Goal: Task Accomplishment & Management: Use online tool/utility

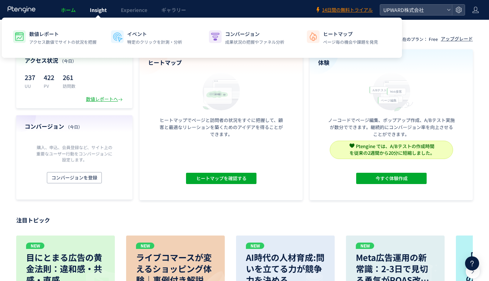
click at [94, 13] on span "Insight" at bounding box center [98, 9] width 17 height 7
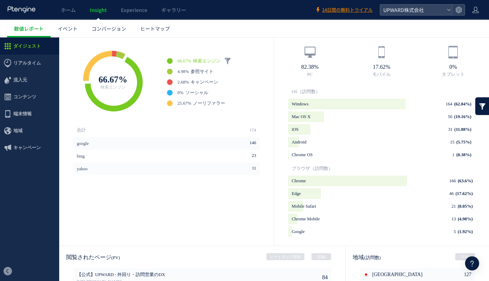
scroll to position [217, 0]
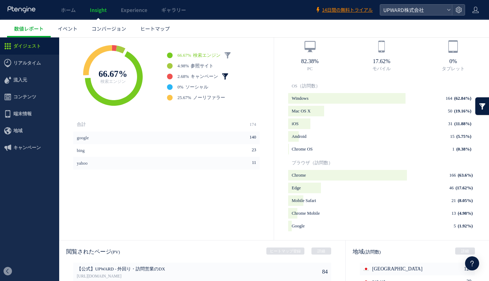
click at [225, 74] on link at bounding box center [225, 76] width 7 height 7
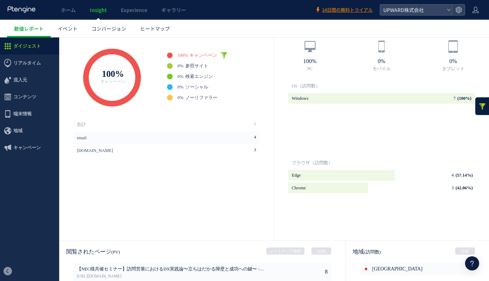
click at [224, 56] on link at bounding box center [224, 55] width 7 height 7
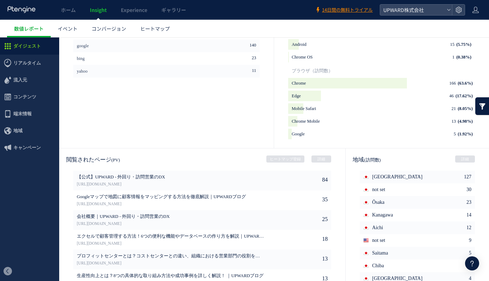
scroll to position [346, 0]
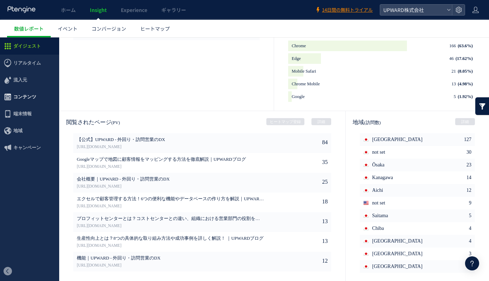
click at [21, 95] on span "コンテンツ" at bounding box center [24, 96] width 23 height 17
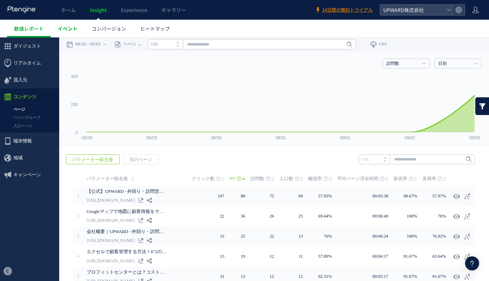
click at [70, 31] on span "イベント" at bounding box center [68, 28] width 20 height 7
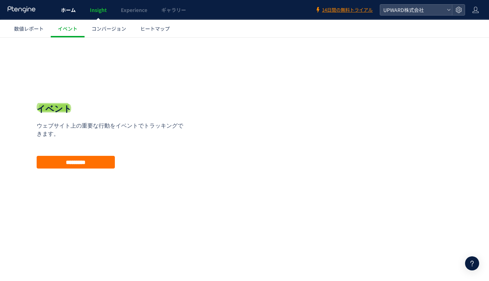
click at [68, 11] on span "ホーム" at bounding box center [68, 9] width 15 height 7
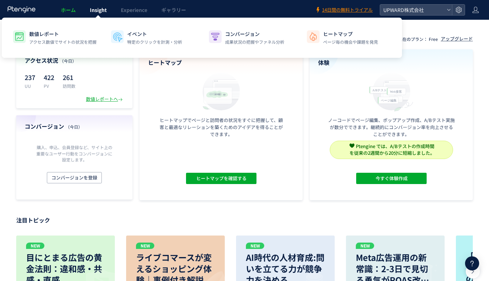
click at [92, 11] on span "Insight" at bounding box center [98, 9] width 17 height 7
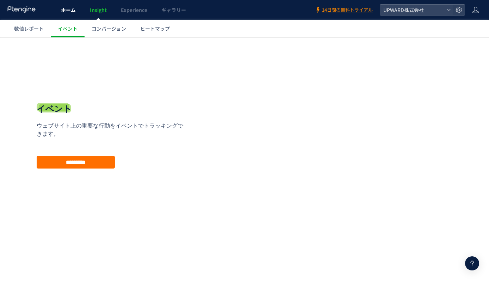
click at [71, 10] on span "ホーム" at bounding box center [68, 9] width 15 height 7
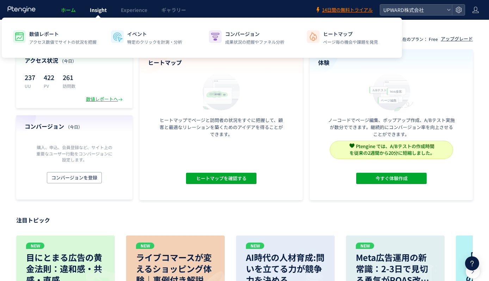
click at [95, 12] on span "Insight" at bounding box center [98, 9] width 17 height 7
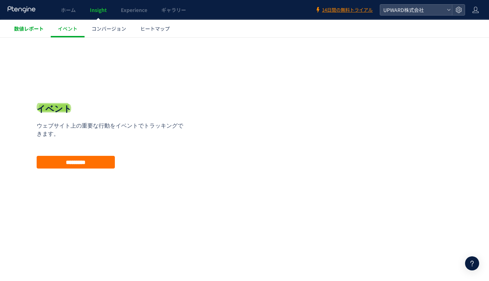
click at [31, 31] on span "数値レポート" at bounding box center [29, 28] width 30 height 7
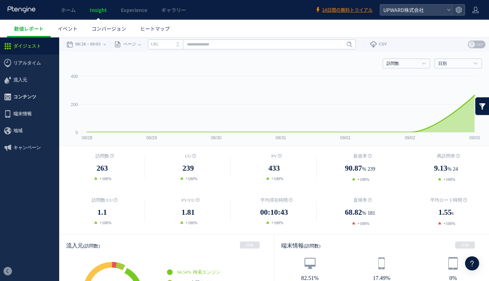
click at [32, 98] on span "コンテンツ" at bounding box center [24, 96] width 23 height 17
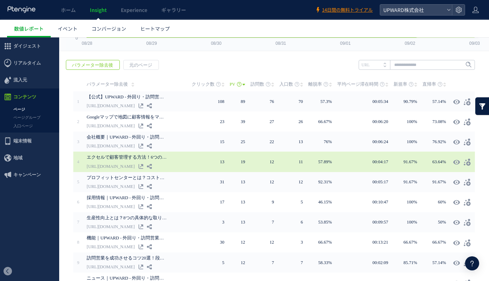
scroll to position [14, 0]
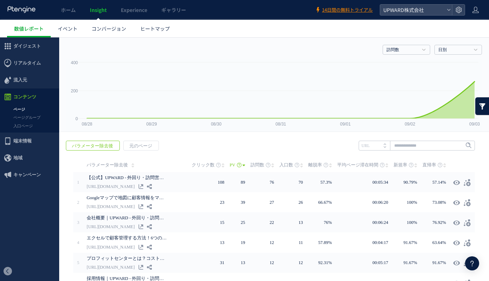
click at [375, 144] on li "URL" at bounding box center [374, 146] width 31 height 10
click at [397, 146] on input "text" at bounding box center [417, 146] width 116 height 10
type input "**"
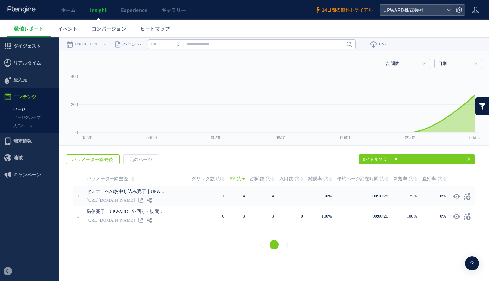
scroll to position [0, 0]
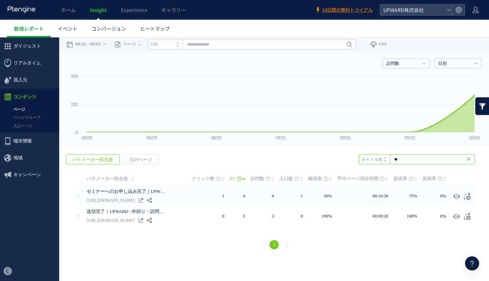
click at [410, 157] on input "**" at bounding box center [417, 159] width 116 height 10
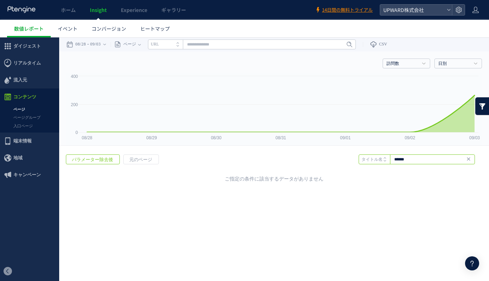
click at [409, 159] on input "******" at bounding box center [417, 159] width 116 height 10
type input "*"
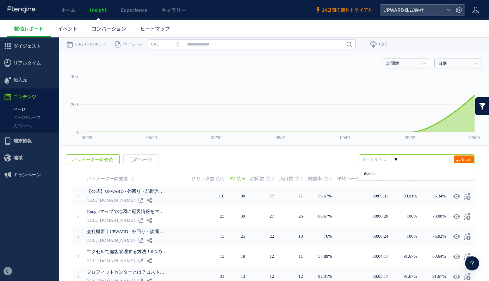
type input "*"
type input "******"
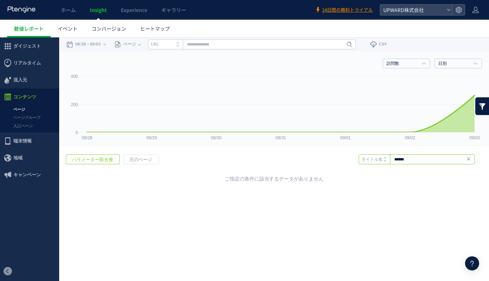
click at [409, 156] on input "******" at bounding box center [417, 159] width 116 height 10
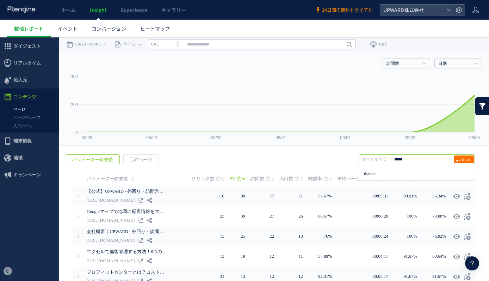
click at [401, 159] on input "*****" at bounding box center [417, 159] width 116 height 10
click at [410, 160] on input "*****" at bounding box center [417, 159] width 116 height 10
click at [384, 157] on icon at bounding box center [385, 157] width 2 height 1
click at [408, 159] on input "*****" at bounding box center [417, 159] width 116 height 10
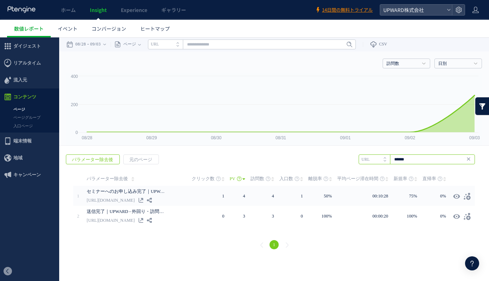
click at [410, 159] on input "******" at bounding box center [417, 159] width 116 height 10
click at [406, 159] on input "*****" at bounding box center [417, 159] width 116 height 10
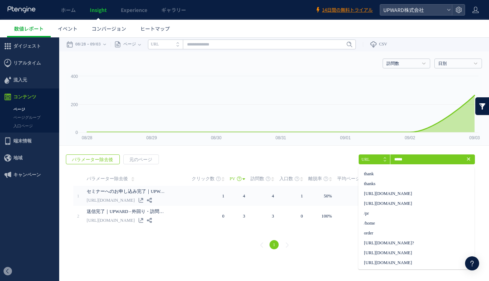
click at [371, 161] on li "URL" at bounding box center [374, 159] width 31 height 10
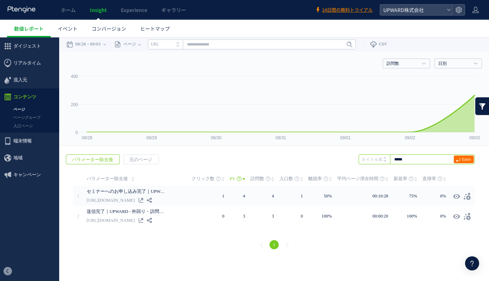
click at [401, 157] on input "*****" at bounding box center [417, 159] width 116 height 10
type input "**"
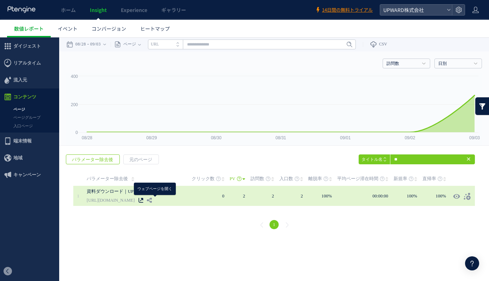
click at [143, 199] on use at bounding box center [140, 200] width 5 height 5
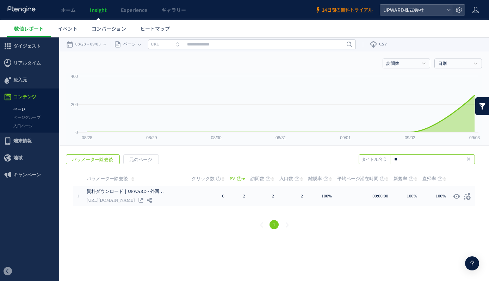
click at [431, 157] on input "**" at bounding box center [417, 159] width 116 height 10
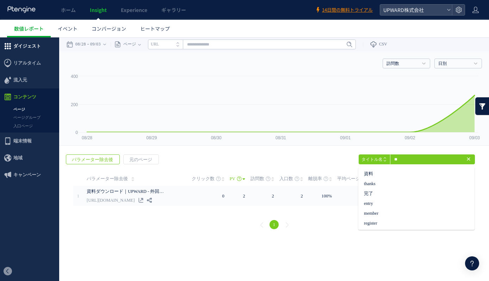
click at [34, 53] on span "ダイジェスト" at bounding box center [26, 46] width 27 height 17
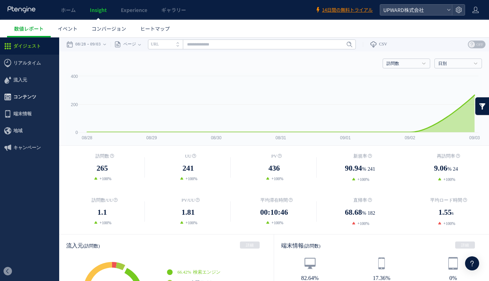
click at [36, 95] on span "コンテンツ" at bounding box center [29, 96] width 59 height 17
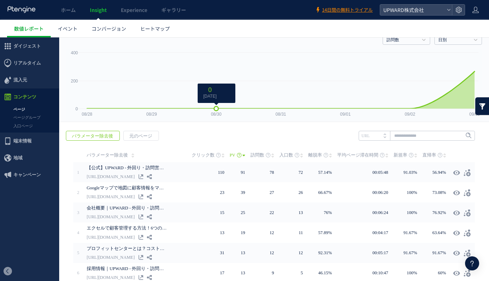
scroll to position [44, 0]
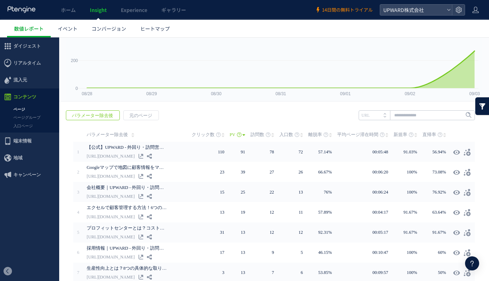
click at [338, 11] on span "14日間の無料トライアル" at bounding box center [347, 10] width 51 height 7
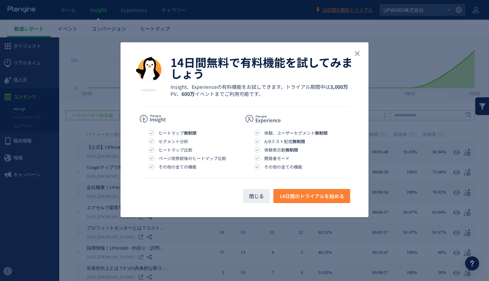
click at [298, 197] on span "14日間のトライアルを始める" at bounding box center [311, 196] width 65 height 14
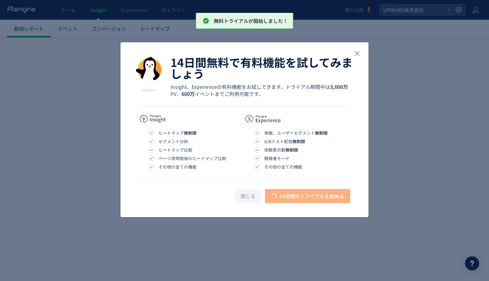
scroll to position [0, 0]
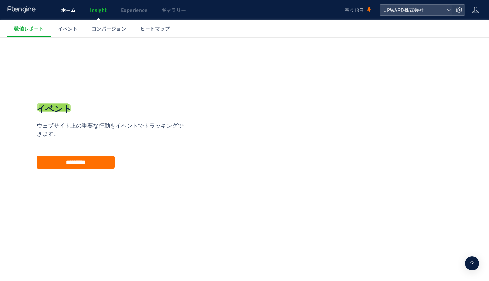
click at [67, 12] on span "ホーム" at bounding box center [68, 9] width 15 height 7
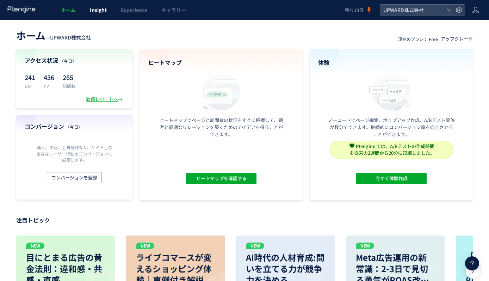
click at [97, 6] on span "Insight" at bounding box center [98, 9] width 17 height 7
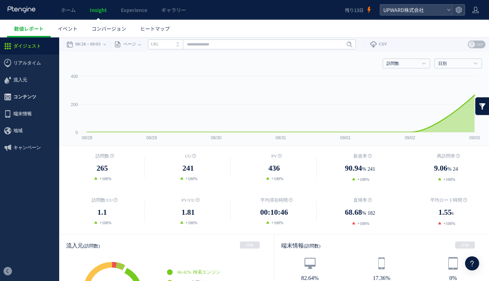
click at [21, 100] on span "コンテンツ" at bounding box center [24, 96] width 23 height 17
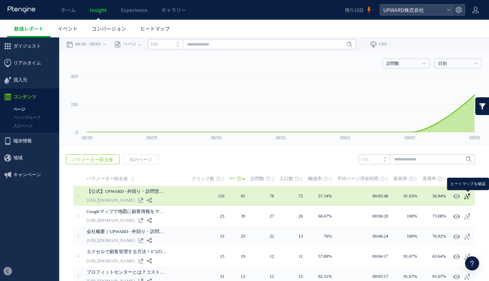
click at [464, 194] on icon at bounding box center [467, 196] width 7 height 7
click at [469, 196] on icon at bounding box center [467, 196] width 7 height 7
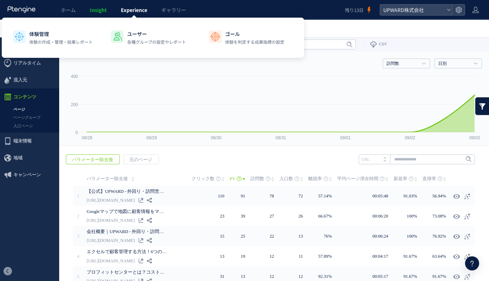
click at [125, 11] on span "Experience" at bounding box center [134, 9] width 26 height 7
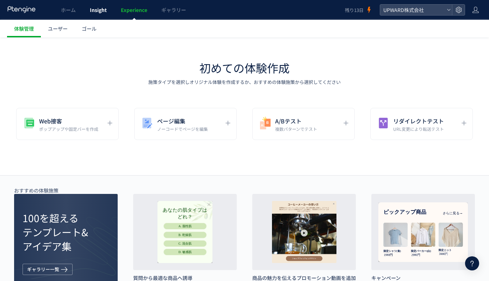
click at [105, 11] on span "Insight" at bounding box center [98, 9] width 17 height 7
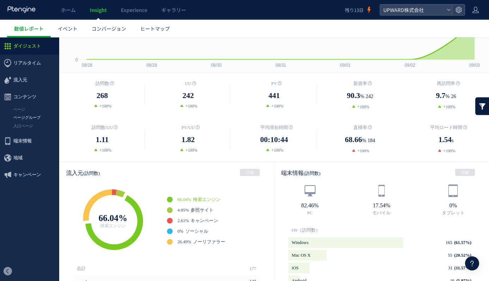
scroll to position [36, 0]
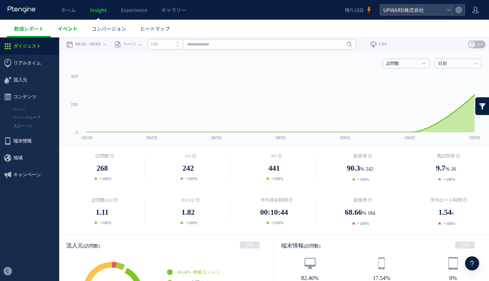
scroll to position [36, 0]
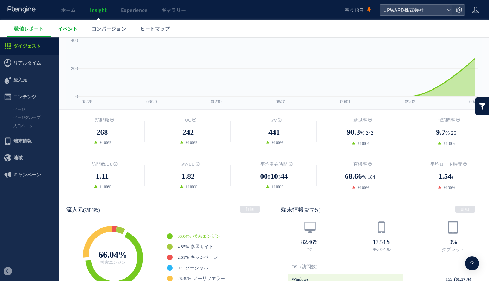
click at [65, 30] on span "イベント" at bounding box center [68, 28] width 20 height 7
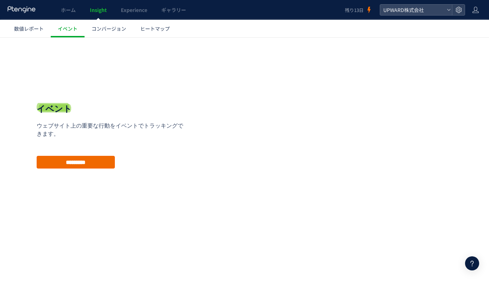
click at [104, 163] on input "*********" at bounding box center [76, 162] width 78 height 13
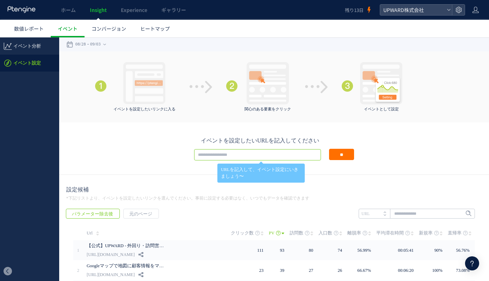
click at [259, 152] on input "text" at bounding box center [257, 154] width 127 height 11
paste input "**********"
type input "**********"
click at [333, 156] on input "**" at bounding box center [341, 154] width 25 height 11
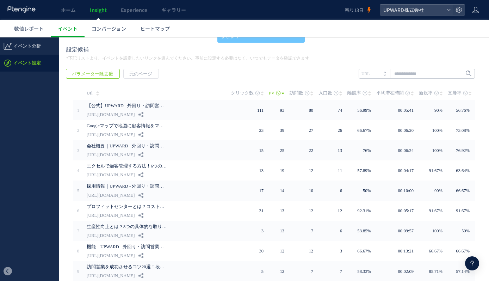
scroll to position [141, 0]
click at [399, 73] on input "text" at bounding box center [417, 73] width 116 height 10
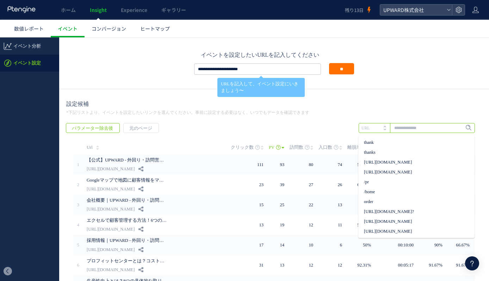
scroll to position [0, 0]
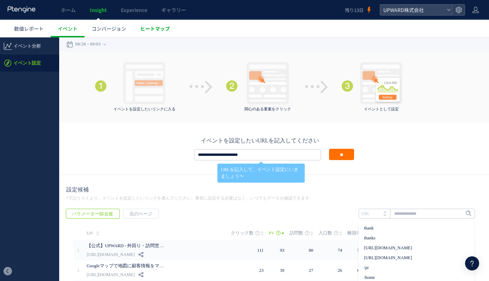
click at [146, 31] on span "ヒートマップ" at bounding box center [155, 28] width 30 height 7
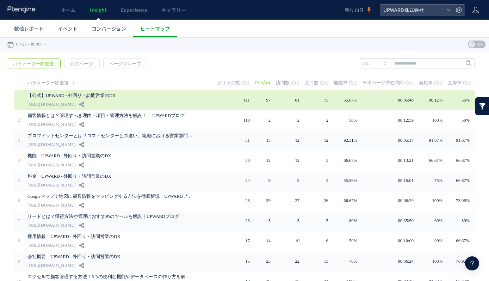
click at [118, 102] on div "【公式】UPWARD - 外回り・訪問営業のDX [URL][DOMAIN_NAME]" at bounding box center [117, 100] width 180 height 20
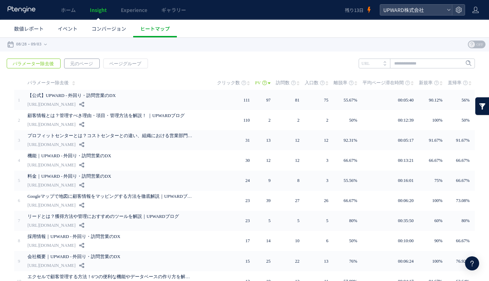
click at [94, 63] on span "元のページ" at bounding box center [81, 64] width 34 height 10
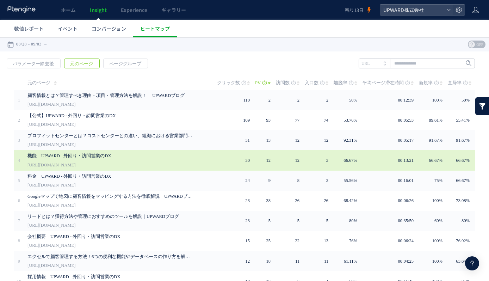
click at [147, 156] on link "機能｜UPWARD - 外回り・訪問営業のDX" at bounding box center [110, 156] width 166 height 8
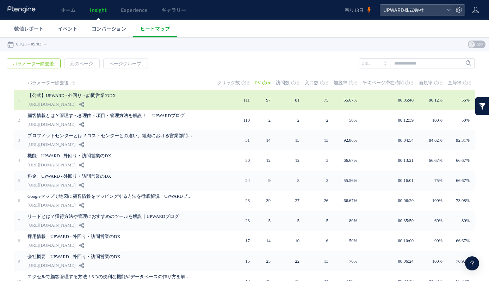
click at [143, 100] on div "【公式】UPWARD - 外回り・訪問営業のDX [URL][DOMAIN_NAME]" at bounding box center [117, 100] width 180 height 20
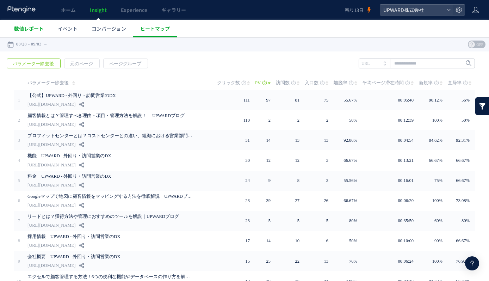
click at [33, 31] on span "数値レポート" at bounding box center [29, 28] width 30 height 7
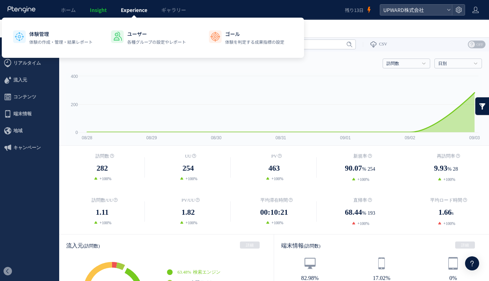
click at [130, 9] on span "Experience" at bounding box center [134, 9] width 26 height 7
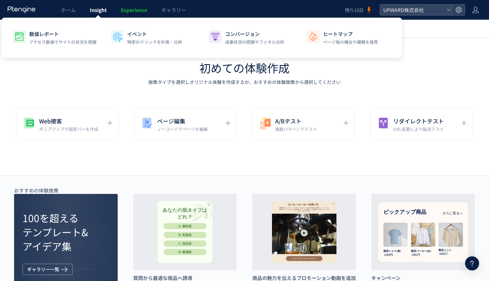
click at [98, 13] on span "Insight" at bounding box center [98, 9] width 17 height 7
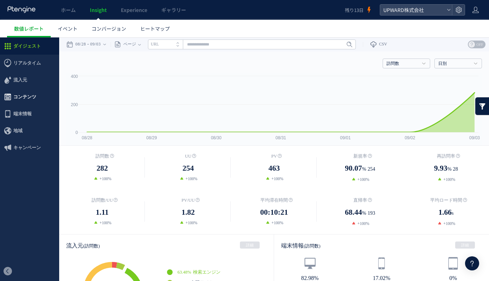
click at [31, 99] on span "コンテンツ" at bounding box center [24, 96] width 23 height 17
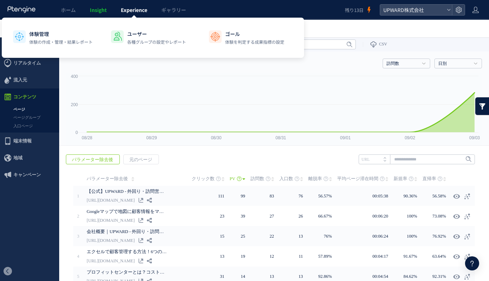
click at [135, 10] on span "Experience" at bounding box center [134, 9] width 26 height 7
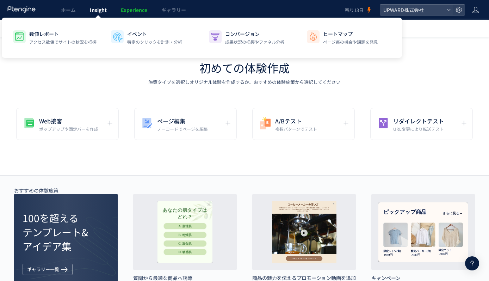
click at [106, 9] on span "Insight" at bounding box center [98, 9] width 17 height 7
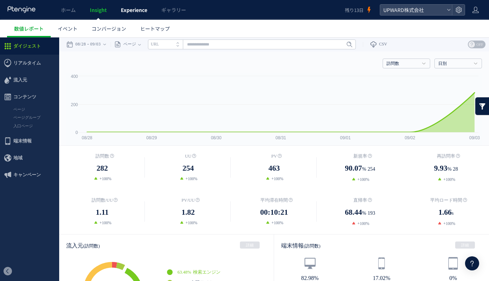
click at [137, 13] on span "Experience" at bounding box center [134, 9] width 26 height 7
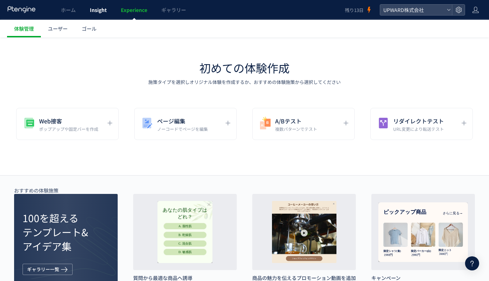
click at [101, 10] on span "Insight" at bounding box center [98, 9] width 17 height 7
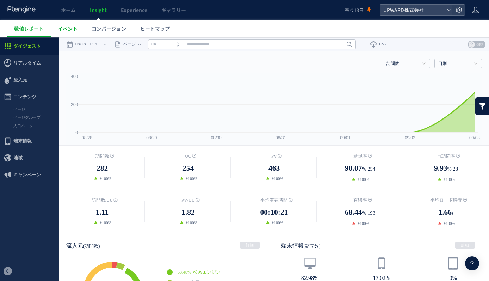
click at [72, 32] on span "イベント" at bounding box center [68, 28] width 20 height 7
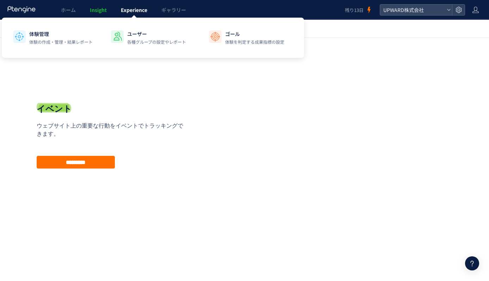
click at [137, 13] on link "Experience" at bounding box center [134, 10] width 41 height 20
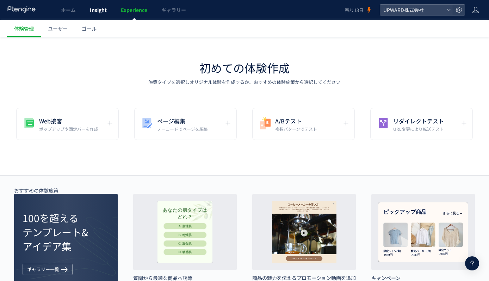
click at [98, 11] on span "Insight" at bounding box center [98, 9] width 17 height 7
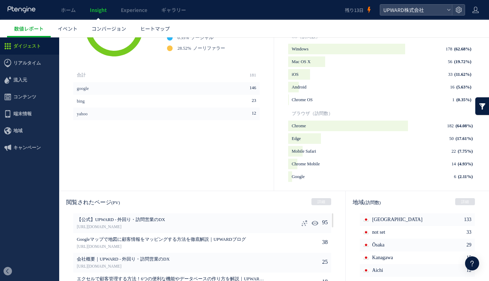
scroll to position [346, 0]
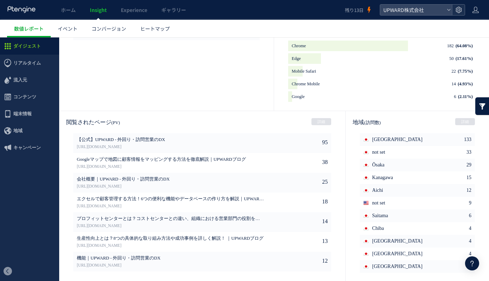
click at [461, 6] on icon at bounding box center [458, 9] width 7 height 7
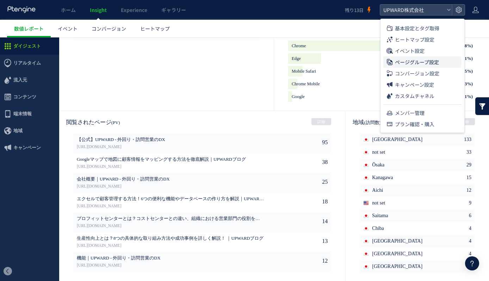
click at [415, 63] on span "ページグループ設定" at bounding box center [417, 61] width 44 height 11
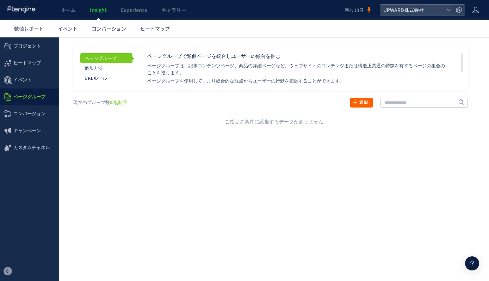
click at [360, 98] on link "追加" at bounding box center [361, 103] width 23 height 10
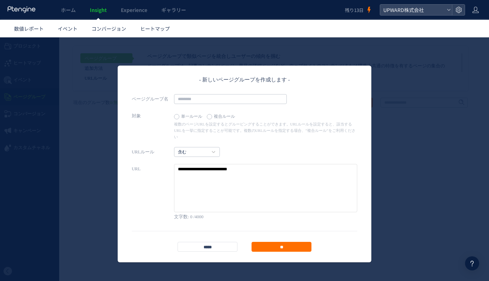
click at [200, 164] on textarea at bounding box center [265, 188] width 183 height 48
type textarea "******"
click at [200, 102] on input "text" at bounding box center [230, 99] width 113 height 10
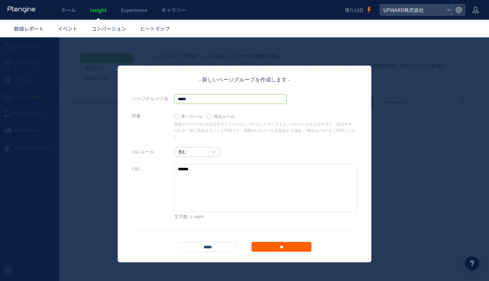
type input "*****"
click at [276, 242] on input "**" at bounding box center [282, 247] width 60 height 10
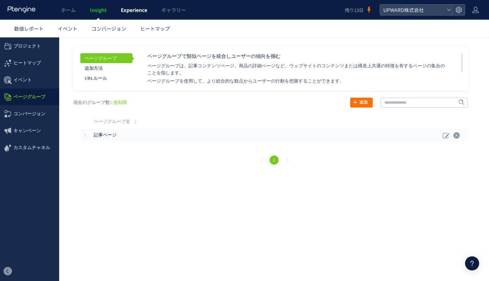
click at [129, 16] on link "Experience" at bounding box center [134, 10] width 41 height 20
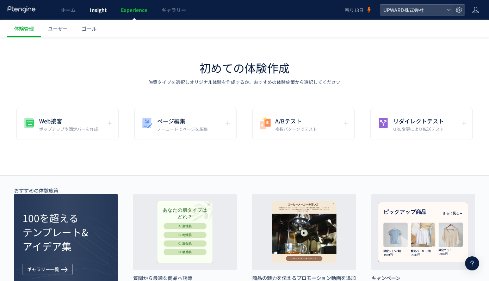
click at [105, 14] on link "Insight" at bounding box center [98, 10] width 31 height 20
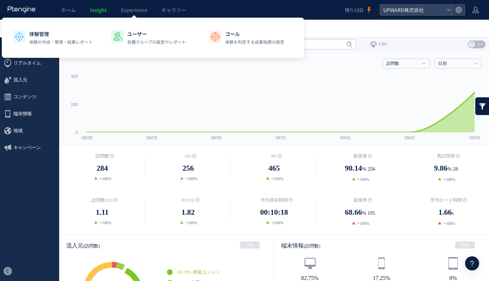
click at [135, 18] on div "体験管理 体験の作成・管理・結果レポート ユーザー 各種グループの設定やレポート ゴール 体験を判定する成果指標の設定" at bounding box center [153, 38] width 302 height 40
click at [121, 11] on span "Experience" at bounding box center [134, 9] width 26 height 7
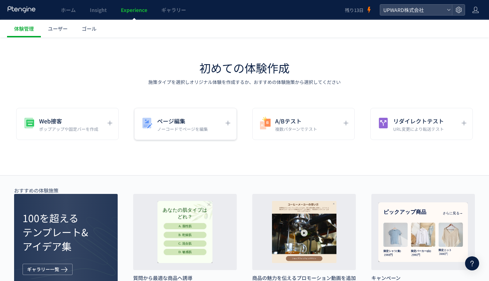
click at [181, 109] on div "ページ編集 ノーコードでページを編集" at bounding box center [185, 124] width 103 height 32
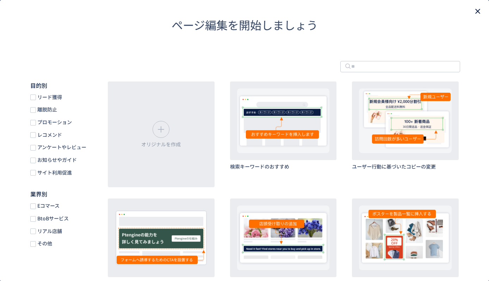
click at [477, 13] on icon "close" at bounding box center [478, 11] width 8 height 8
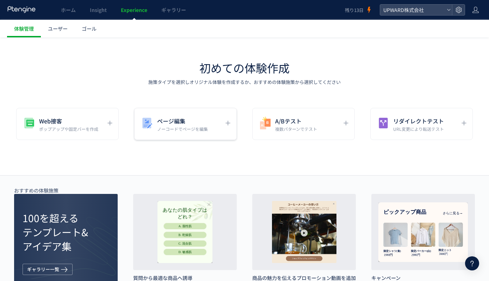
click at [202, 121] on h5 "ページ編集" at bounding box center [182, 121] width 51 height 10
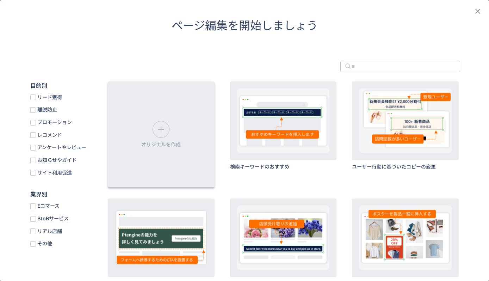
click at [197, 114] on div "オリジナルを作成" at bounding box center [161, 134] width 107 height 106
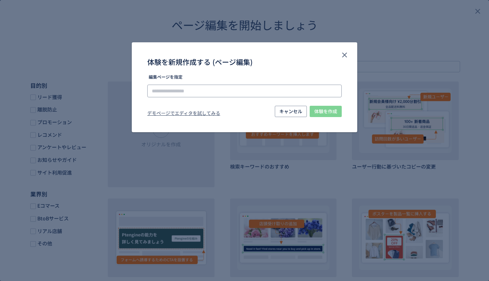
click at [260, 88] on input "体験を新規作成する (ページ編集)" at bounding box center [244, 91] width 195 height 13
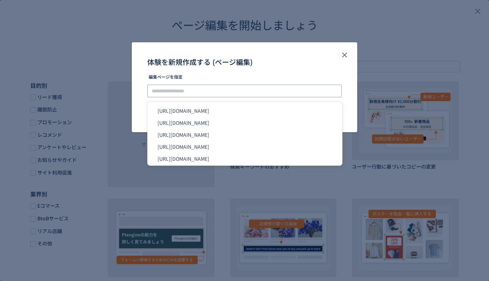
paste input "**********"
type input "**********"
click at [307, 72] on div "体験を新規作成する (ページ編集)" at bounding box center [245, 58] width 226 height 32
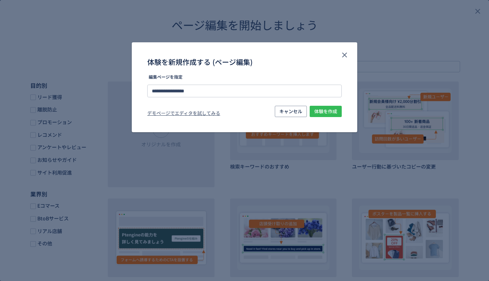
click at [323, 114] on span "体験を作成" at bounding box center [325, 111] width 23 height 11
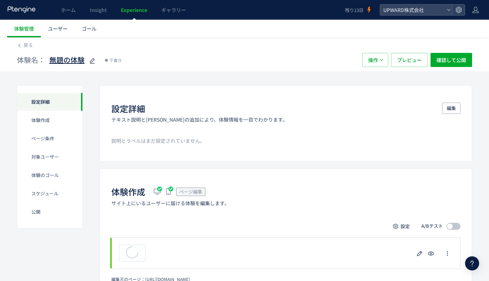
click at [92, 61] on icon at bounding box center [92, 61] width 8 height 8
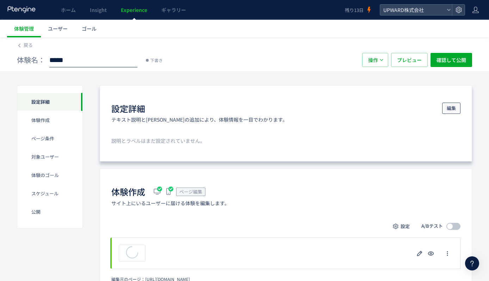
click at [451, 112] on span "編集" at bounding box center [451, 108] width 9 height 11
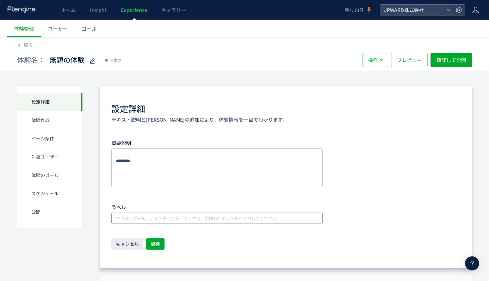
click at [155, 216] on input "text" at bounding box center [218, 218] width 206 height 8
type input "******"
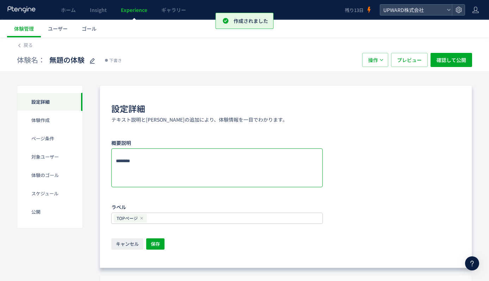
click at [130, 160] on textarea at bounding box center [216, 167] width 211 height 39
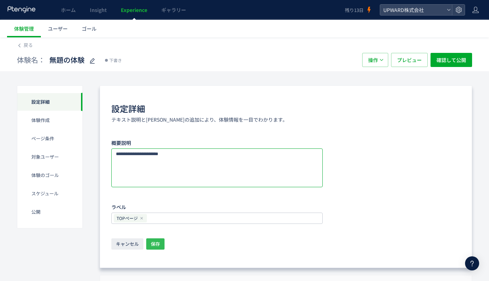
type textarea "**********"
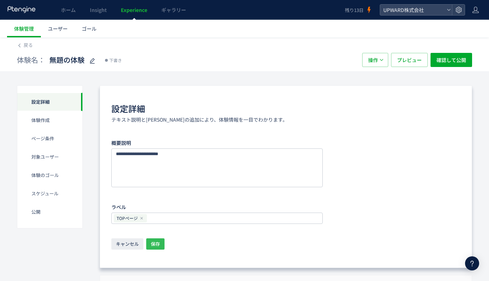
click at [155, 244] on span "保存" at bounding box center [155, 243] width 9 height 11
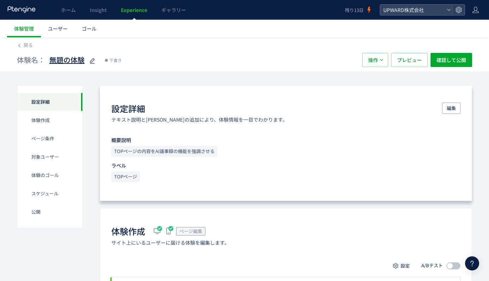
click at [90, 64] on icon at bounding box center [92, 61] width 8 height 8
type input "**********"
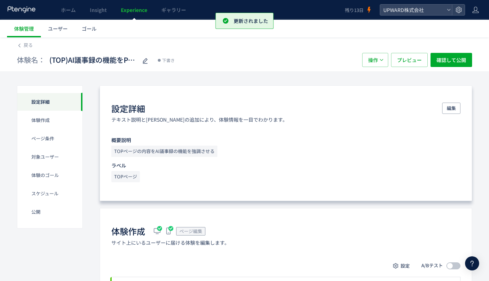
click at [33, 47] on div "戻る" at bounding box center [244, 42] width 455 height 11
click at [25, 46] on span "戻る" at bounding box center [28, 45] width 9 height 7
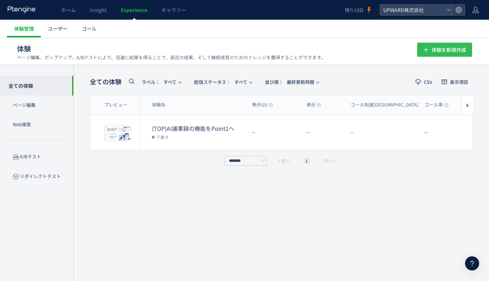
click at [438, 53] on span "体験を新規作成" at bounding box center [449, 50] width 35 height 14
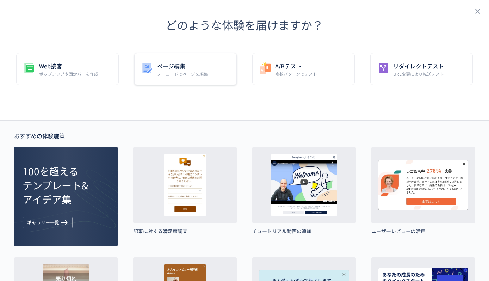
click at [180, 71] on p "ノーコードでページを編集" at bounding box center [182, 74] width 51 height 6
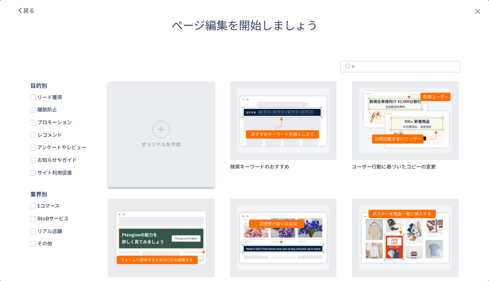
click at [184, 126] on div "オリジナルを作成" at bounding box center [161, 134] width 107 height 106
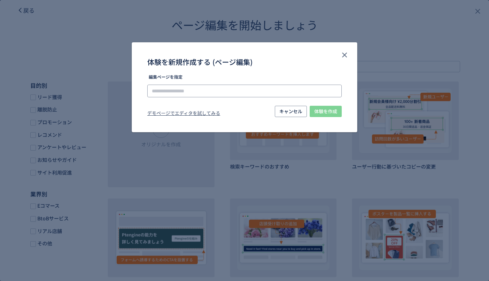
click at [205, 91] on input "体験を新規作成する (ページ編集)" at bounding box center [244, 91] width 195 height 13
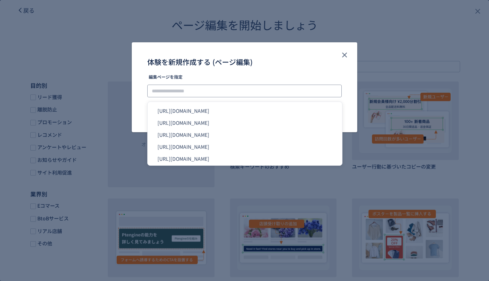
paste input "**********"
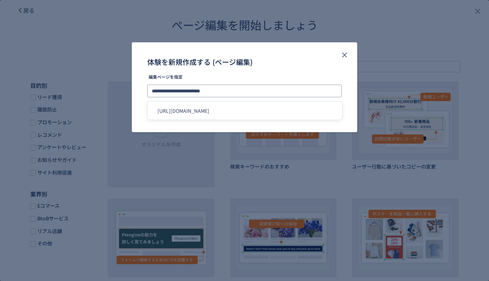
type input "**********"
click at [261, 75] on label "編集ページを指定" at bounding box center [244, 79] width 195 height 8
click at [323, 110] on span "体験を作成" at bounding box center [325, 111] width 23 height 11
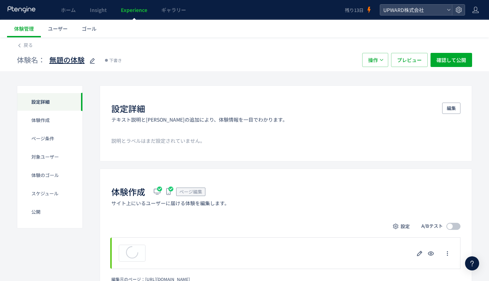
click at [95, 63] on icon at bounding box center [92, 61] width 8 height 8
type input "*******"
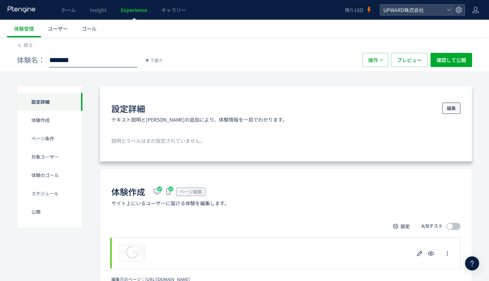
click at [453, 109] on span "編集" at bounding box center [451, 108] width 9 height 11
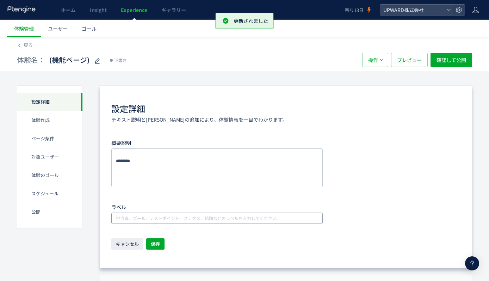
click at [147, 212] on div "担当者、ゴール、テストポイント、ステタス、結論などのラベルを入力してください。" at bounding box center [216, 217] width 211 height 11
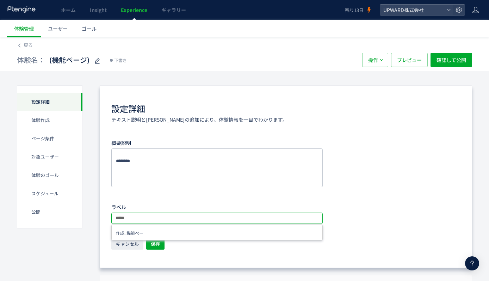
type input "*****"
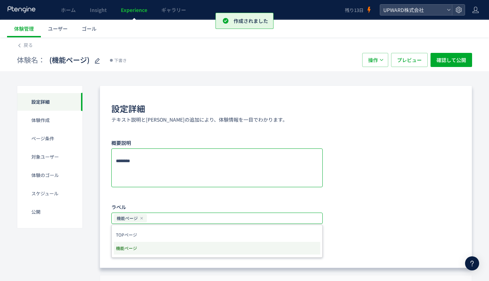
click at [155, 171] on textarea at bounding box center [216, 167] width 211 height 39
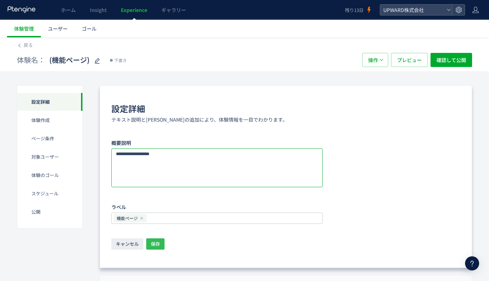
type textarea "**********"
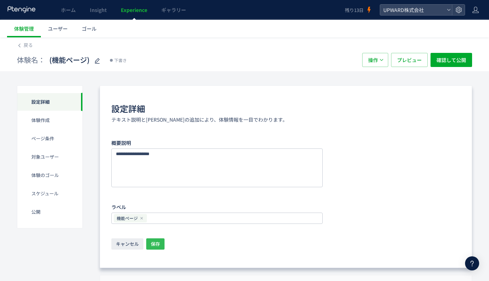
click at [154, 239] on span "保存" at bounding box center [155, 243] width 9 height 11
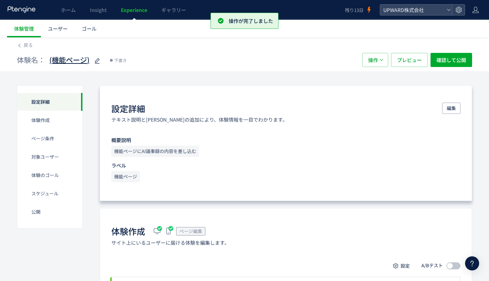
click at [97, 63] on icon at bounding box center [97, 61] width 8 height 8
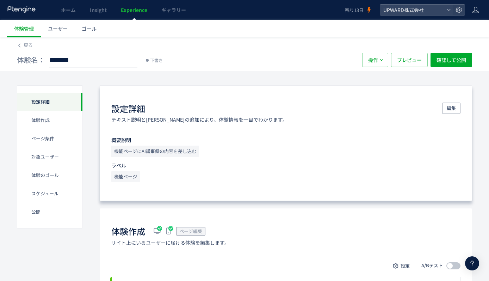
click at [101, 63] on input "*******" at bounding box center [93, 60] width 88 height 14
type input "**********"
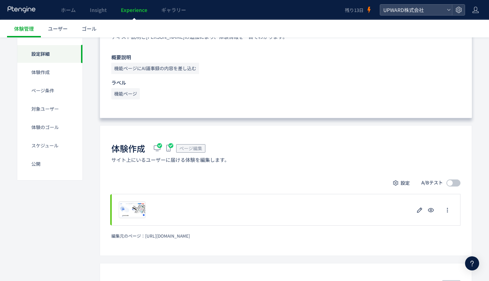
scroll to position [0, 0]
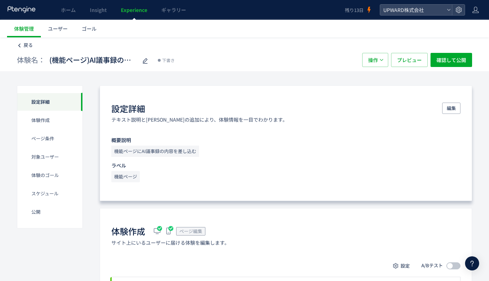
click at [31, 48] on span "戻る" at bounding box center [28, 45] width 9 height 7
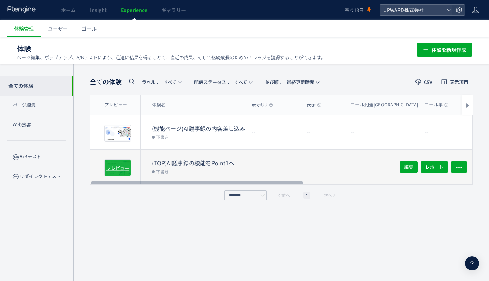
click at [127, 167] on span "プレビュー" at bounding box center [117, 167] width 23 height 7
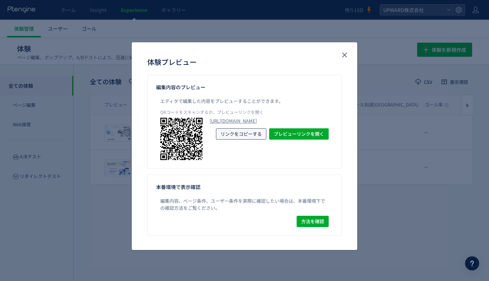
click at [257, 140] on span "リンクをコピーする" at bounding box center [241, 133] width 41 height 11
click at [256, 140] on span "リンクをコピーする" at bounding box center [241, 133] width 41 height 11
click at [342, 57] on use "close" at bounding box center [344, 55] width 5 height 5
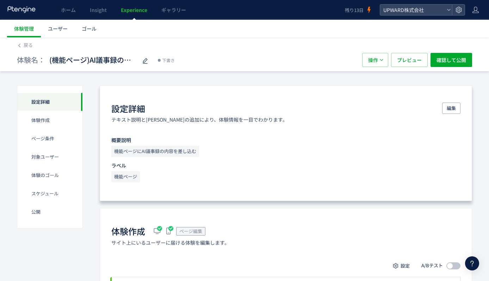
scroll to position [6, 0]
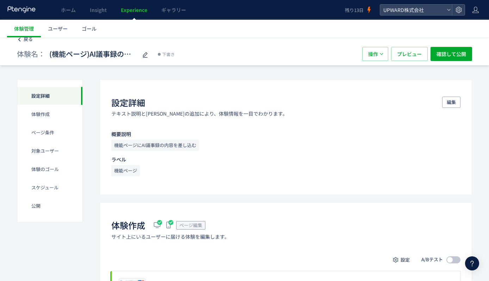
click at [32, 42] on span "戻る" at bounding box center [28, 39] width 9 height 7
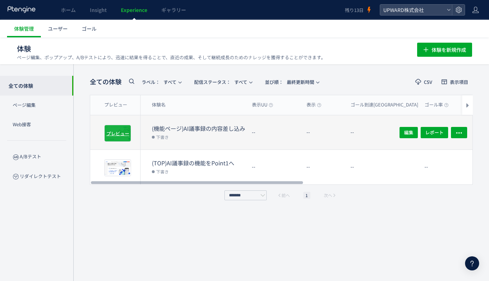
click at [123, 132] on span "プレビュー" at bounding box center [117, 133] width 23 height 7
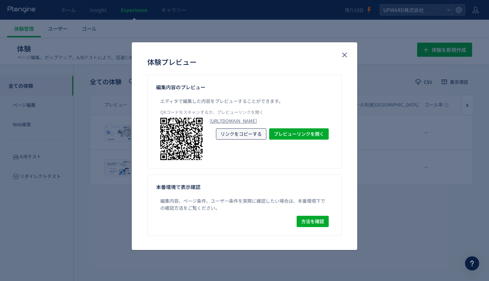
click at [249, 140] on span "リンクをコピーする" at bounding box center [241, 133] width 41 height 11
click at [342, 54] on icon "close" at bounding box center [344, 55] width 8 height 8
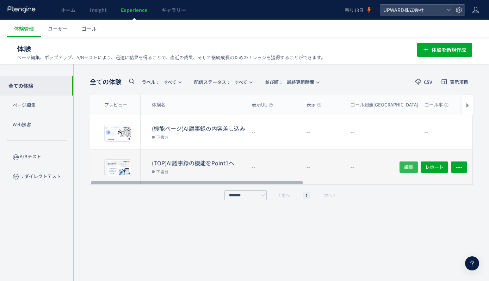
click at [404, 162] on span "編集" at bounding box center [408, 166] width 9 height 11
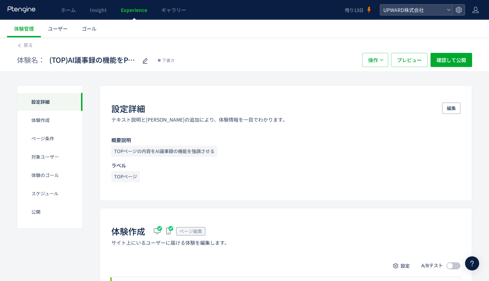
click at [33, 50] on div "体験名： (TOP)AI議事録の機能をPoint1へ 下書き 操作 プレビュー 確認して公開" at bounding box center [244, 60] width 455 height 23
click at [29, 49] on div "体験名： (TOP)AI議事録の機能をPoint1へ 下書き 操作 プレビュー 確認して公開" at bounding box center [244, 60] width 455 height 23
click at [27, 48] on span "戻る" at bounding box center [28, 45] width 9 height 7
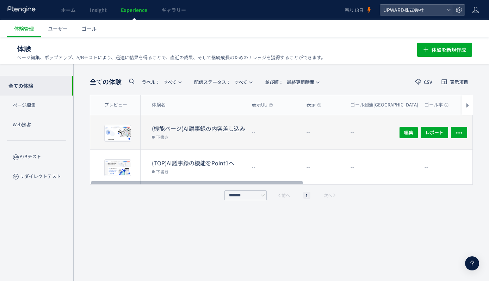
click at [399, 131] on div "編集 レポート" at bounding box center [431, 132] width 84 height 34
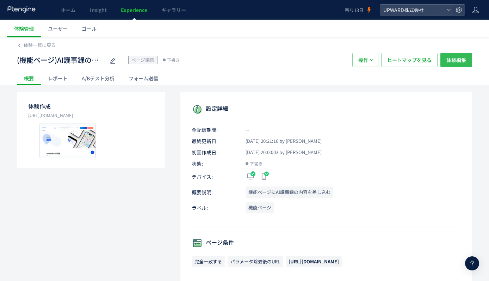
click at [452, 60] on span "体験編集" at bounding box center [456, 60] width 20 height 14
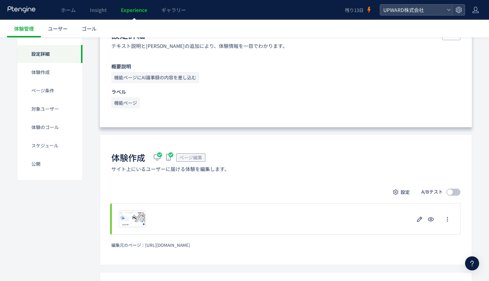
scroll to position [181, 0]
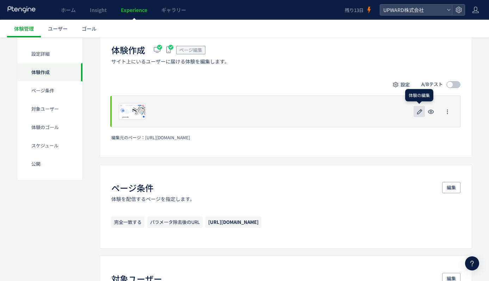
click at [422, 111] on icon "button" at bounding box center [419, 111] width 8 height 8
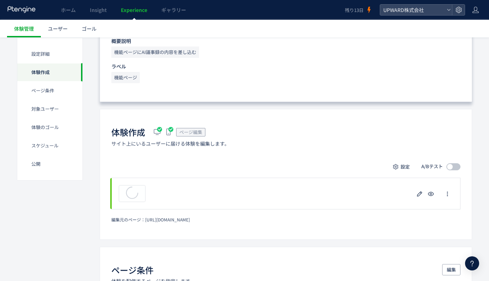
scroll to position [185, 0]
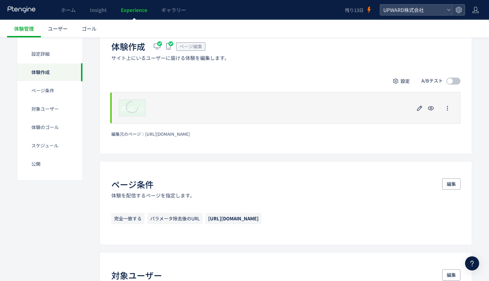
click at [125, 110] on icon at bounding box center [132, 106] width 29 height 29
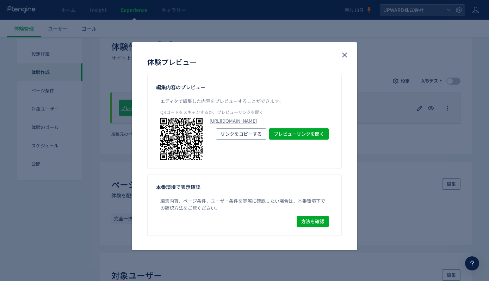
click at [113, 145] on div "体験プレビュー 編集内容のプレビュー エディタで編集した内容をプレビューすることができます。 QRコードをスキャンするか、プレビューリンクを開く [URL][…" at bounding box center [244, 140] width 489 height 281
click at [282, 140] on span "プレビューリンクを開く" at bounding box center [299, 133] width 50 height 11
click at [346, 54] on icon "close" at bounding box center [344, 55] width 8 height 8
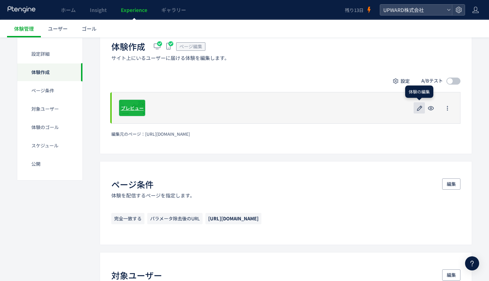
click at [420, 111] on icon "button" at bounding box center [419, 108] width 8 height 8
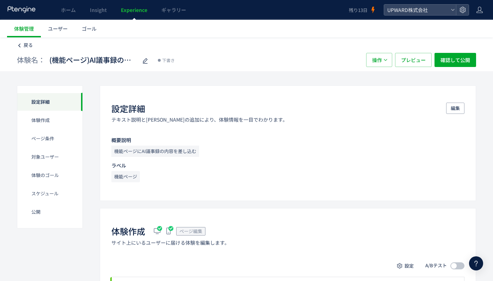
click at [30, 46] on span "戻る" at bounding box center [28, 45] width 9 height 7
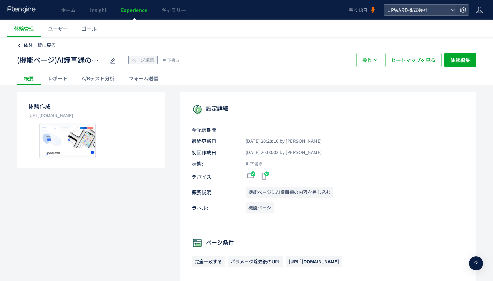
click at [42, 45] on span "体験一覧に戻る" at bounding box center [40, 45] width 32 height 7
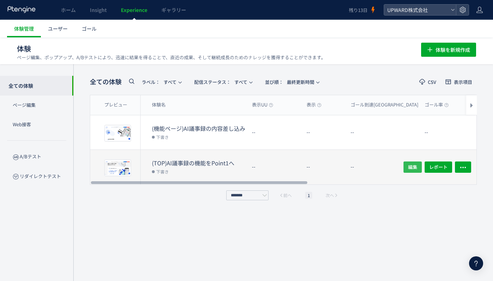
click at [408, 166] on button "編集" at bounding box center [412, 166] width 18 height 11
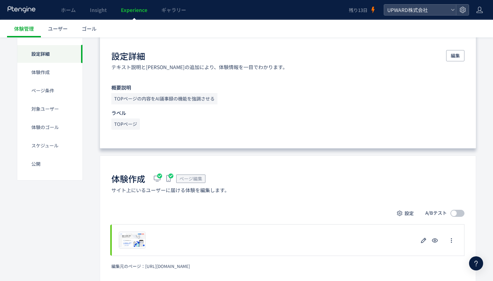
scroll to position [130, 0]
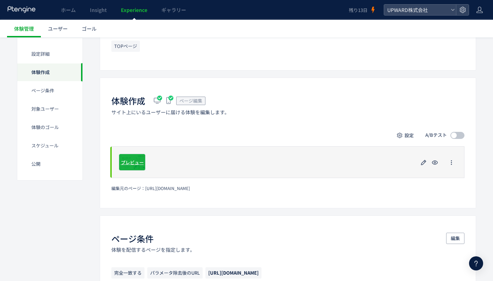
click at [131, 164] on span "プレビュー" at bounding box center [132, 162] width 23 height 7
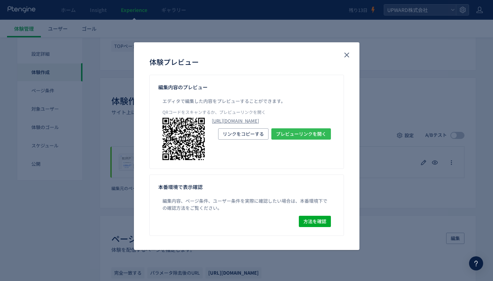
click at [291, 140] on span "プレビューリンクを開く" at bounding box center [301, 133] width 50 height 11
click at [348, 55] on icon "close" at bounding box center [347, 55] width 8 height 8
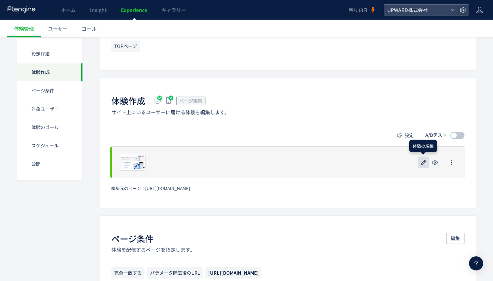
click at [421, 161] on icon "button" at bounding box center [423, 162] width 8 height 8
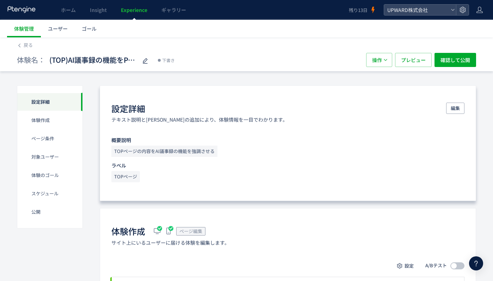
scroll to position [119, 0]
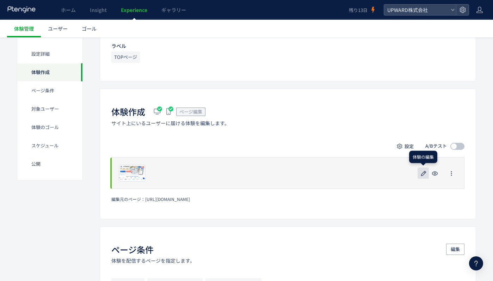
click at [419, 171] on icon "button" at bounding box center [423, 173] width 8 height 8
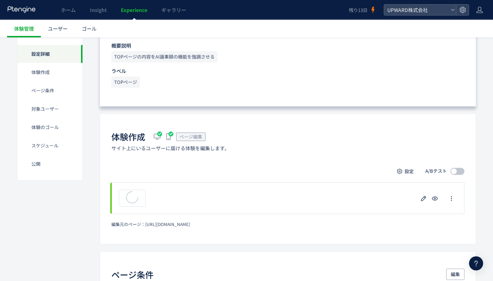
scroll to position [191, 0]
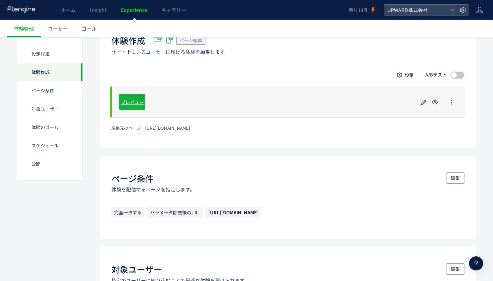
click at [140, 105] on div "プレビュー" at bounding box center [132, 101] width 27 height 17
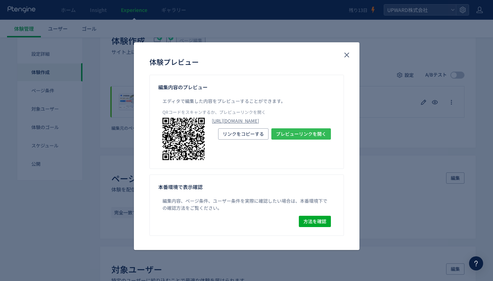
click at [285, 140] on span "プレビューリンクを開く" at bounding box center [301, 133] width 50 height 11
click at [345, 55] on icon "close" at bounding box center [347, 55] width 8 height 8
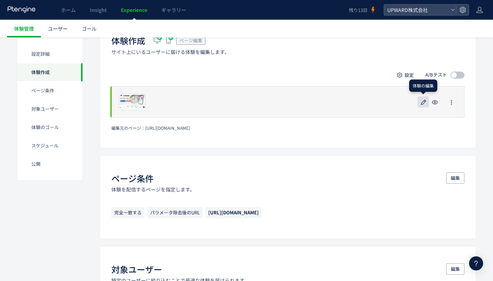
click at [424, 104] on icon "button" at bounding box center [423, 102] width 8 height 8
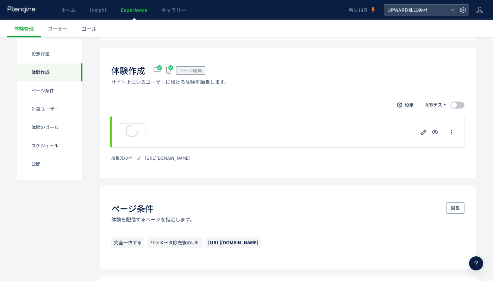
scroll to position [176, 0]
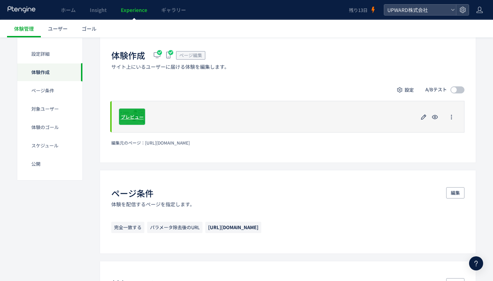
click at [133, 122] on div "プレビュー" at bounding box center [132, 116] width 27 height 17
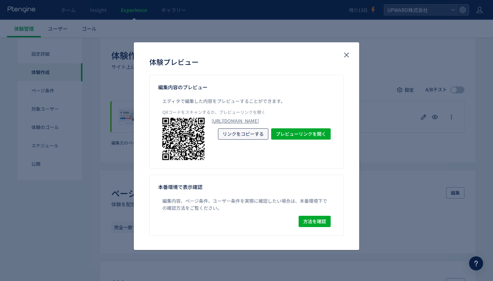
click at [230, 140] on span "リンクをコピーする" at bounding box center [243, 133] width 41 height 11
click at [348, 54] on use "close" at bounding box center [346, 55] width 5 height 5
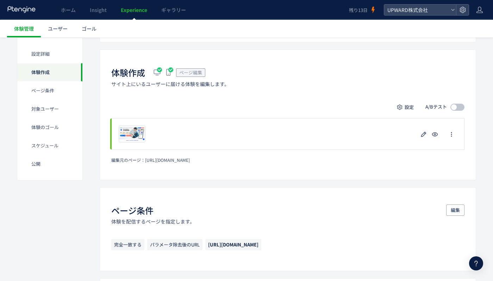
scroll to position [177, 0]
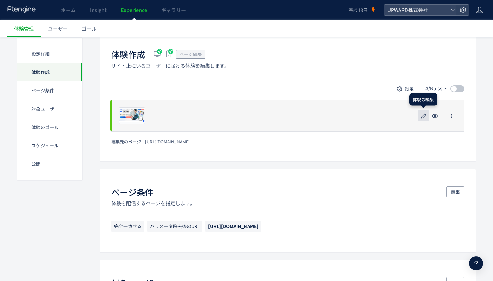
click at [421, 117] on icon "button" at bounding box center [424, 116] width 8 height 8
